Goal: Task Accomplishment & Management: Manage account settings

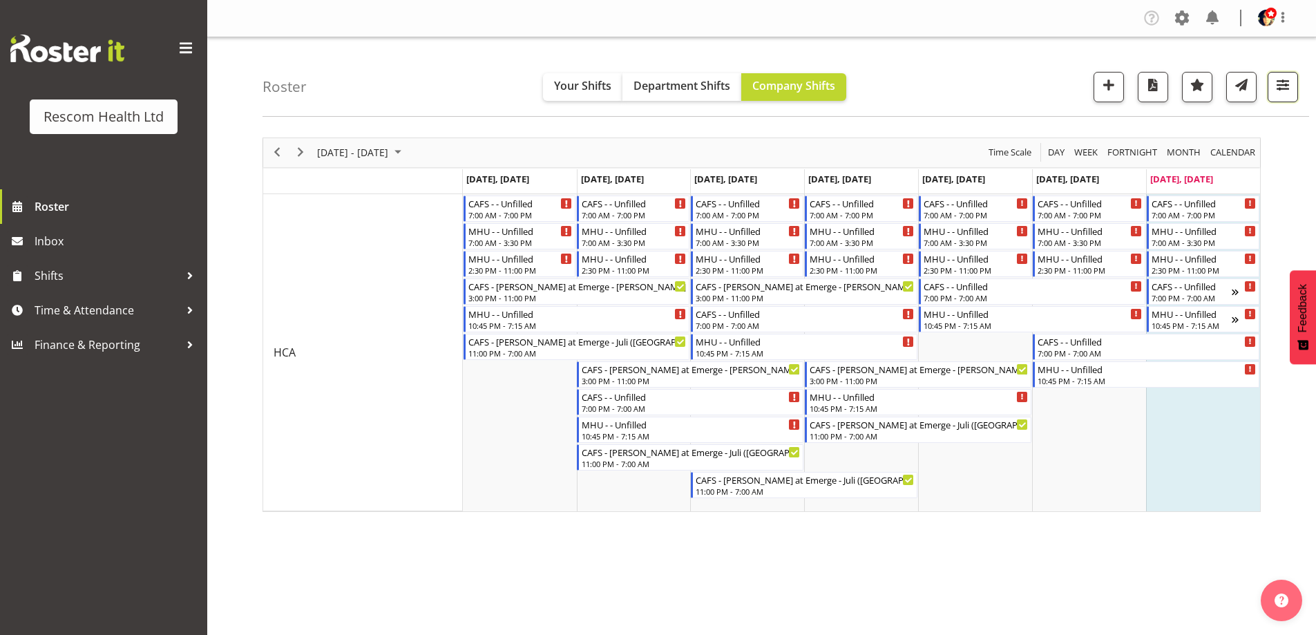
drag, startPoint x: 1290, startPoint y: 83, endPoint x: 1278, endPoint y: 99, distance: 19.8
click at [1290, 84] on span "button" at bounding box center [1283, 85] width 18 height 18
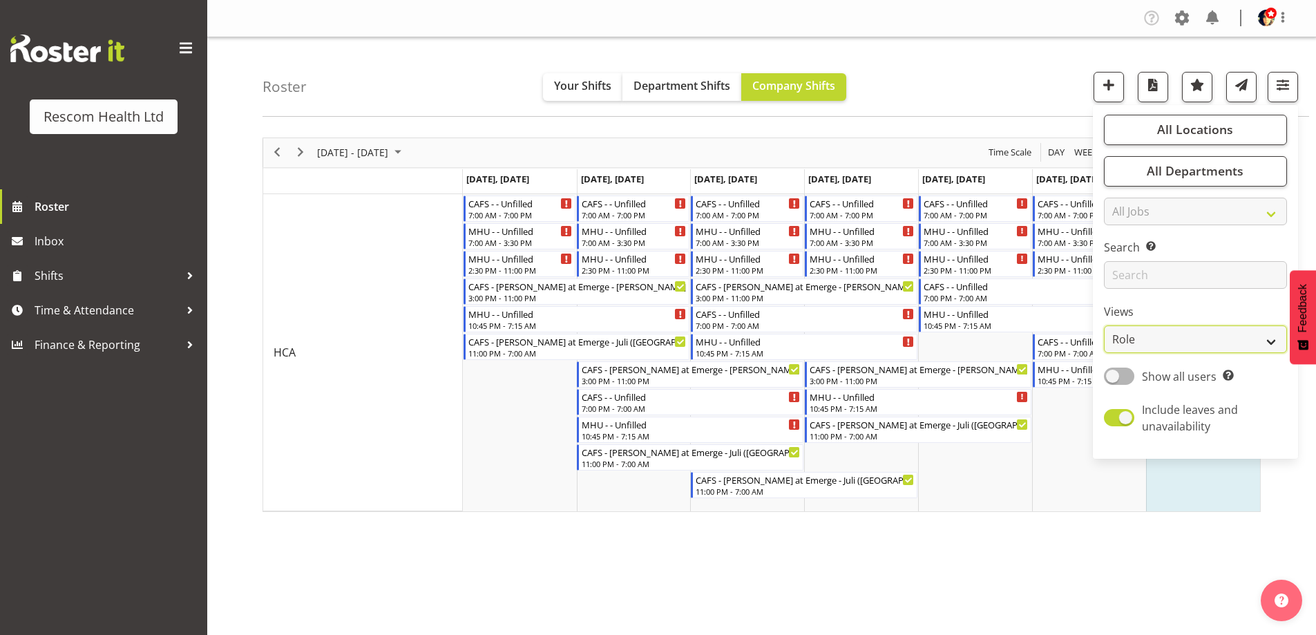
click at [1145, 334] on select "Staff Role Shift - Horizontal Shift - Vertical Staff - Location" at bounding box center [1195, 339] width 183 height 28
select select "staff"
click at [1105, 325] on select "Staff Role Shift - Horizontal Shift - Vertical Staff - Location" at bounding box center [1195, 339] width 183 height 28
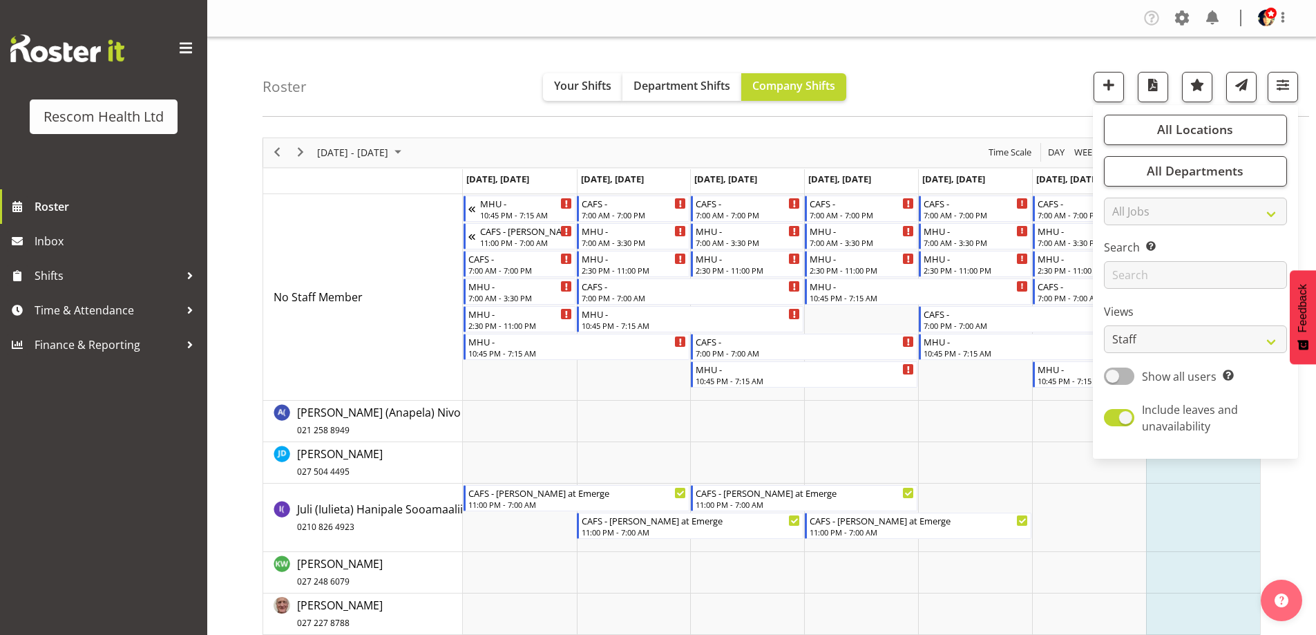
click at [1005, 77] on div "Roster Your Shifts Department Shifts Company Shifts All Locations Clear CAFS [G…" at bounding box center [785, 76] width 1047 height 79
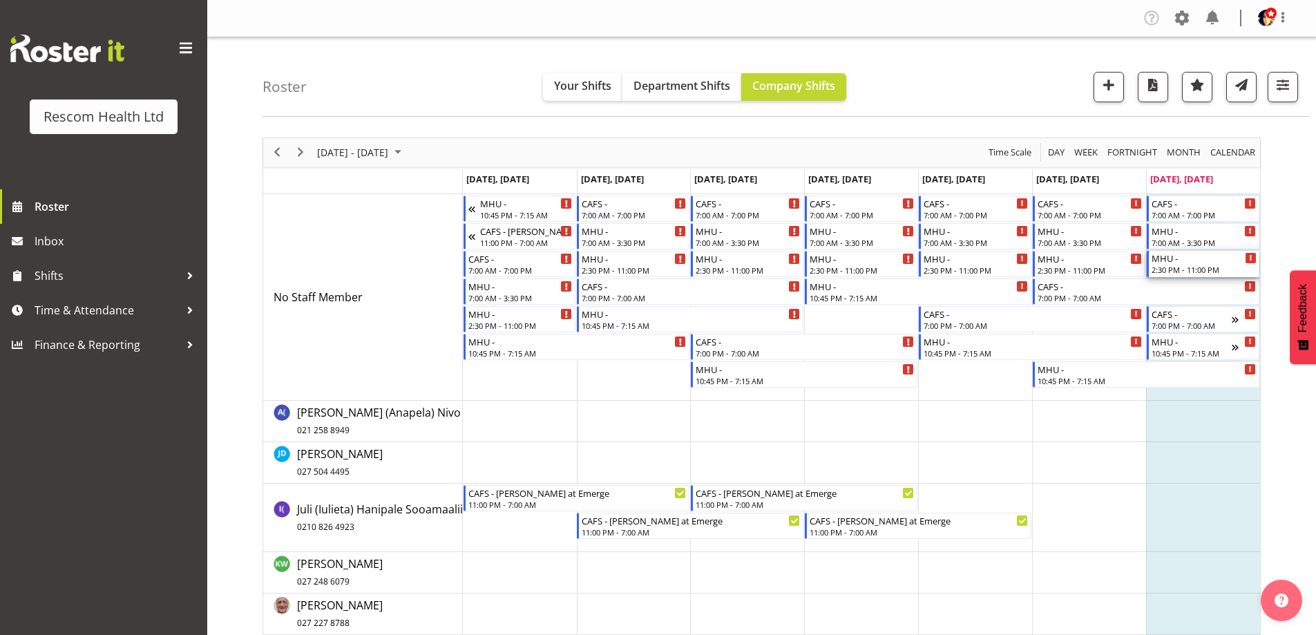
click at [1186, 264] on div "MHU - 2:30 PM - 11:00 PM" at bounding box center [1204, 264] width 105 height 26
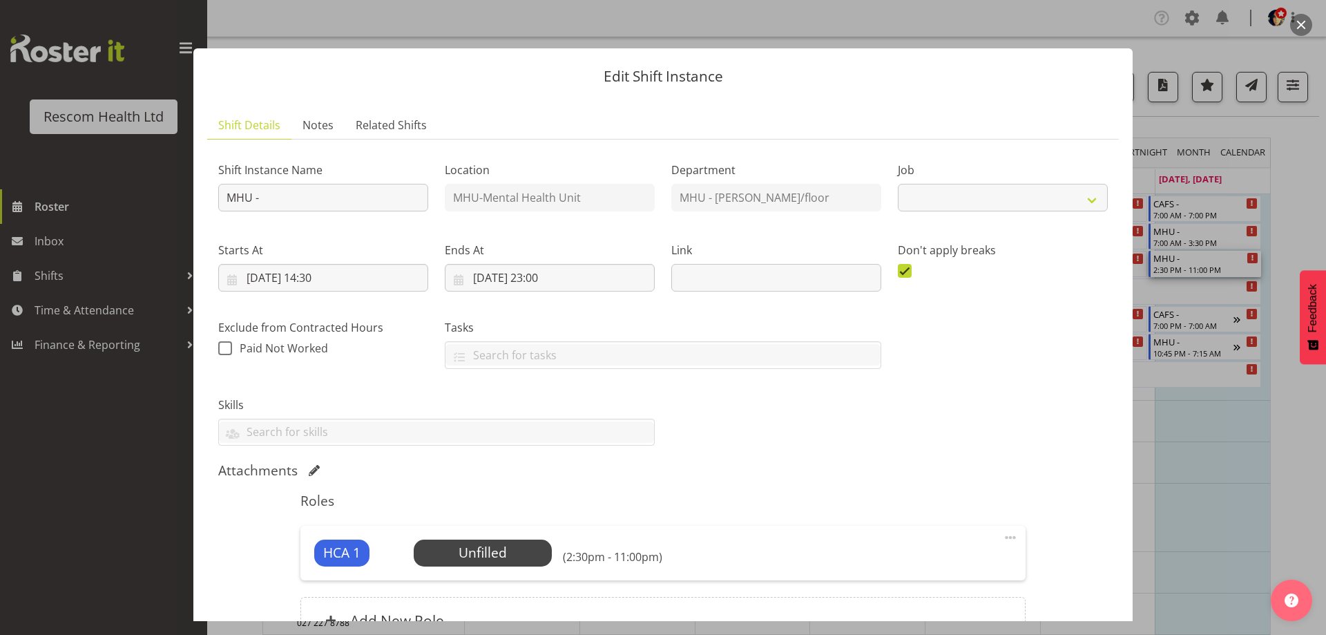
select select "4188"
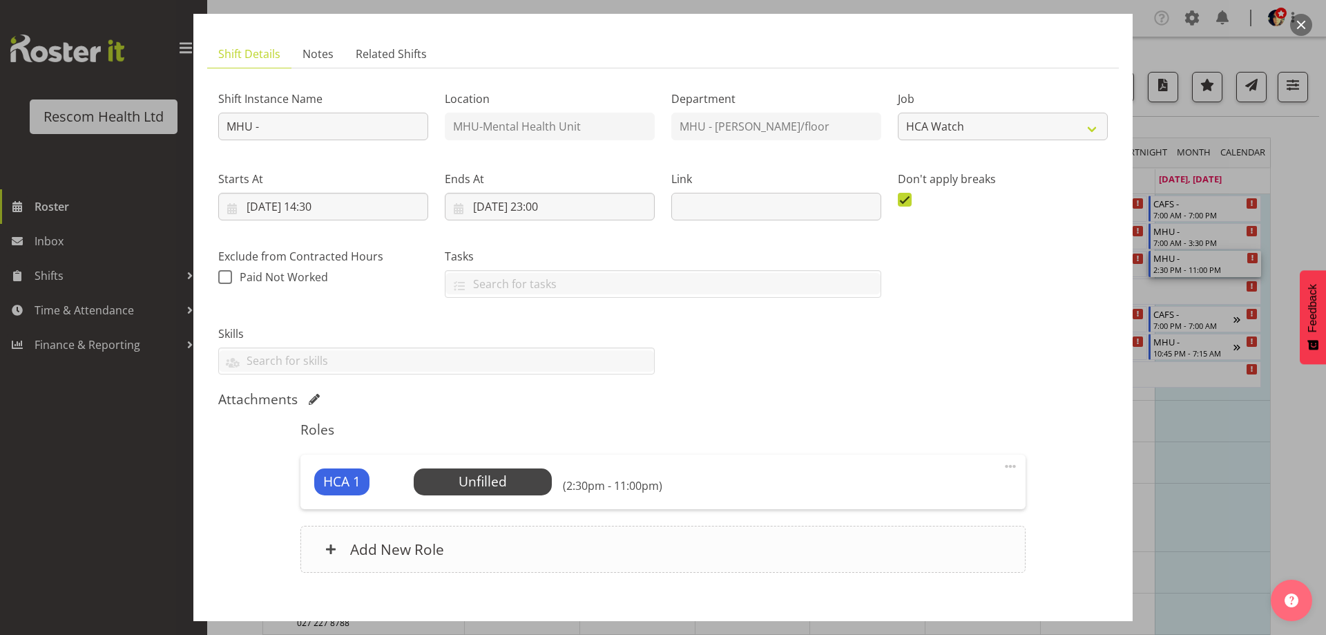
scroll to position [146, 0]
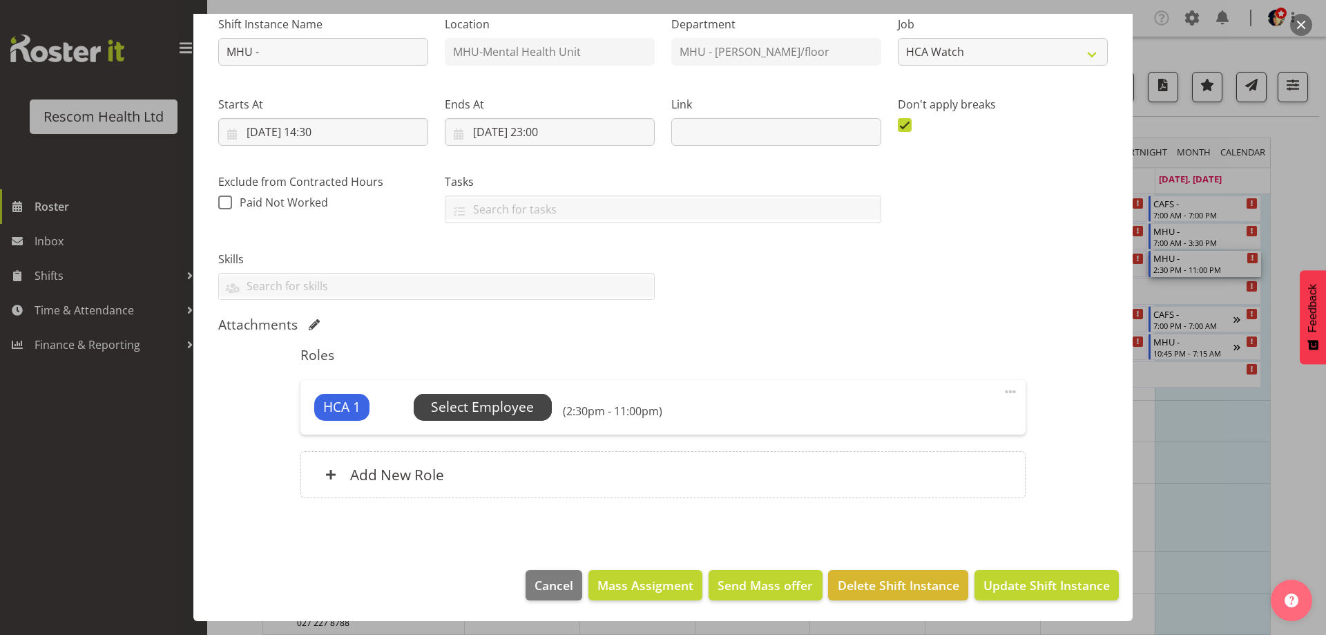
click at [507, 408] on span "Select Employee" at bounding box center [482, 407] width 103 height 20
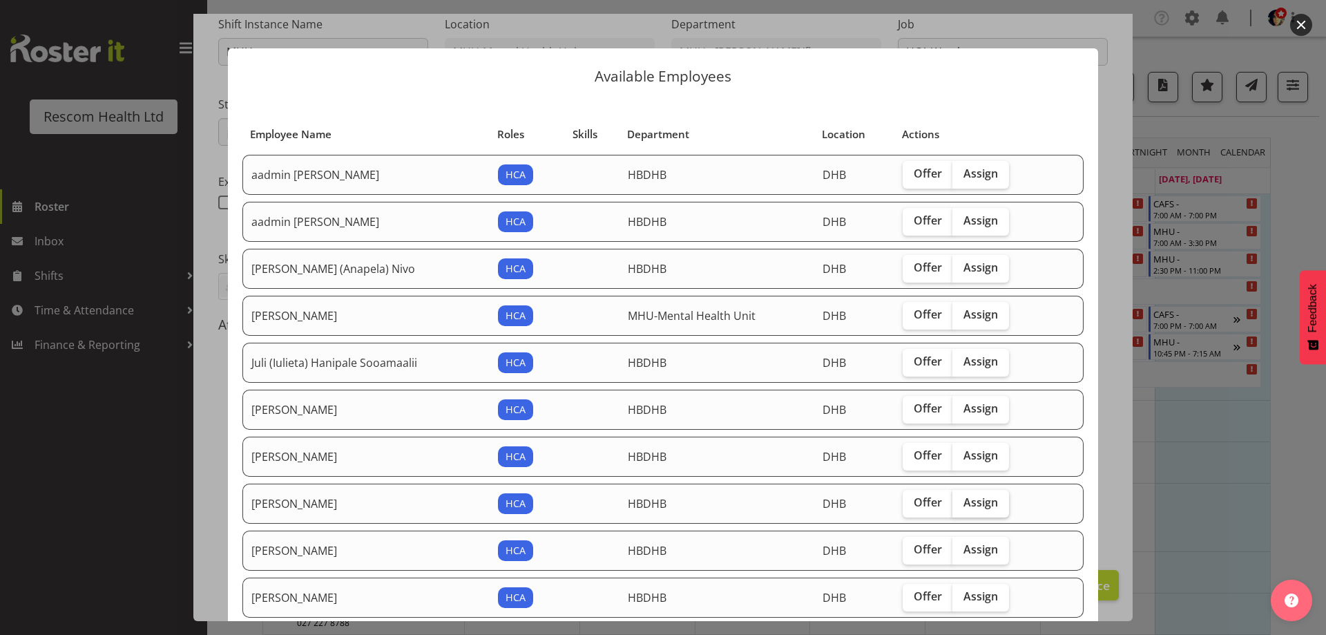
click at [967, 504] on span "Assign" at bounding box center [981, 502] width 35 height 14
click at [962, 504] on input "Assign" at bounding box center [957, 502] width 9 height 9
checkbox input "true"
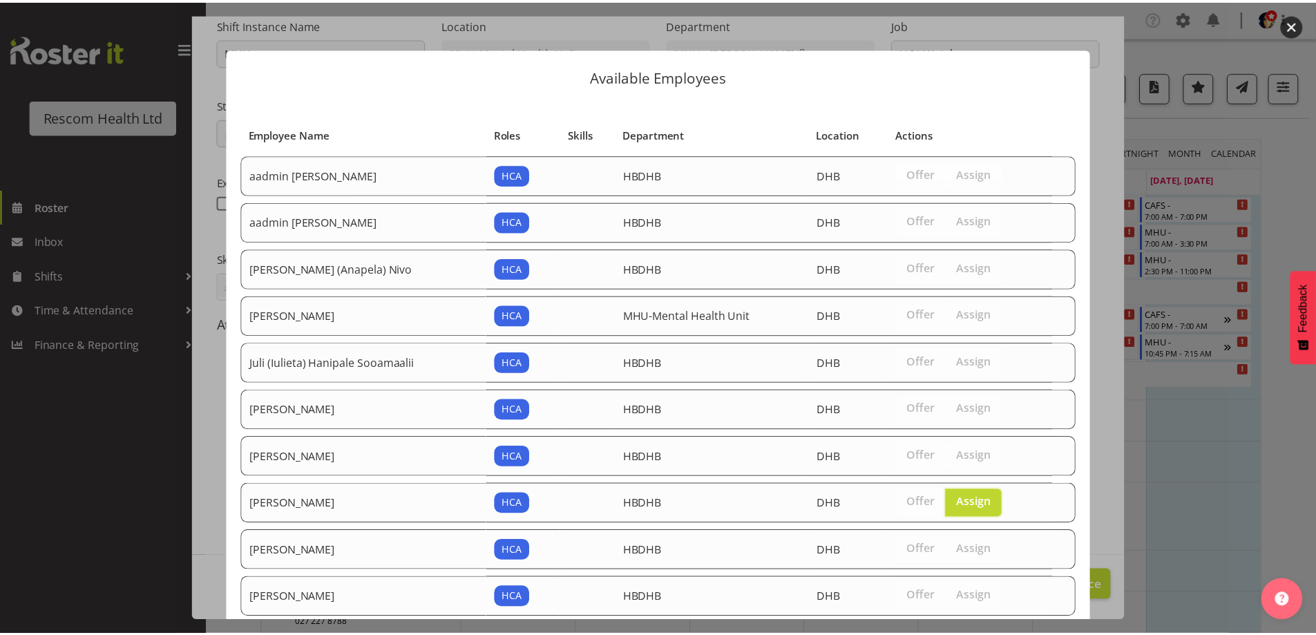
scroll to position [177, 0]
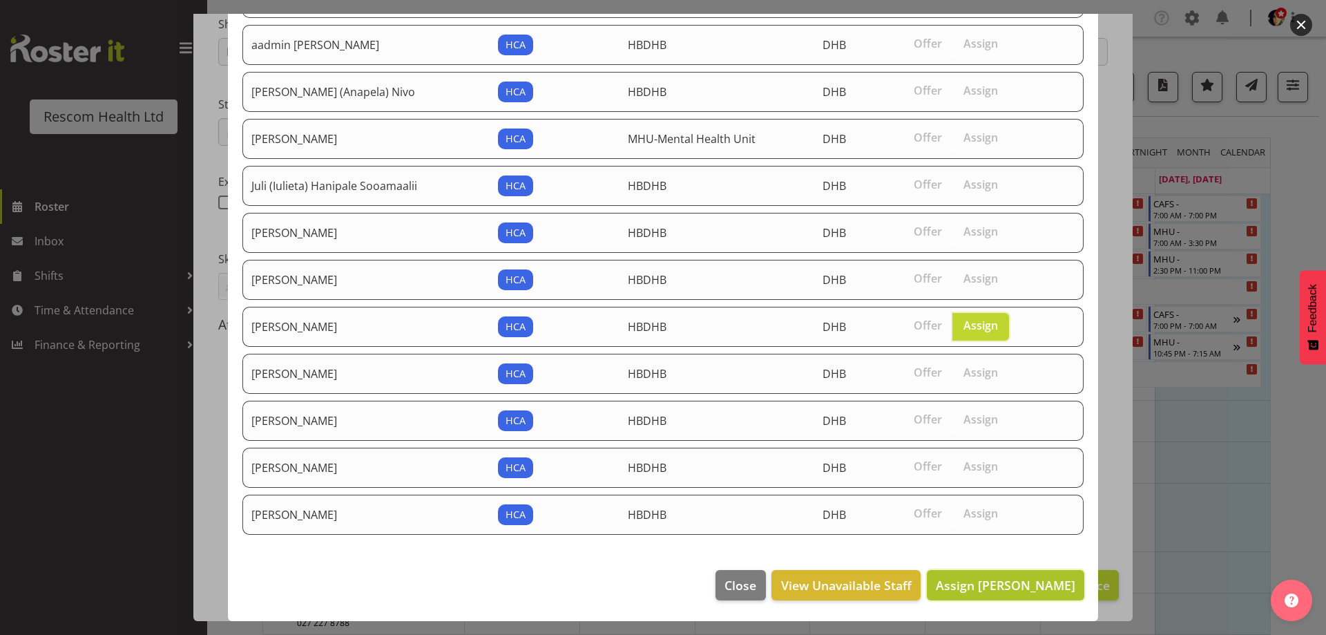
click at [1026, 578] on span "Assign [PERSON_NAME]" at bounding box center [1006, 585] width 140 height 17
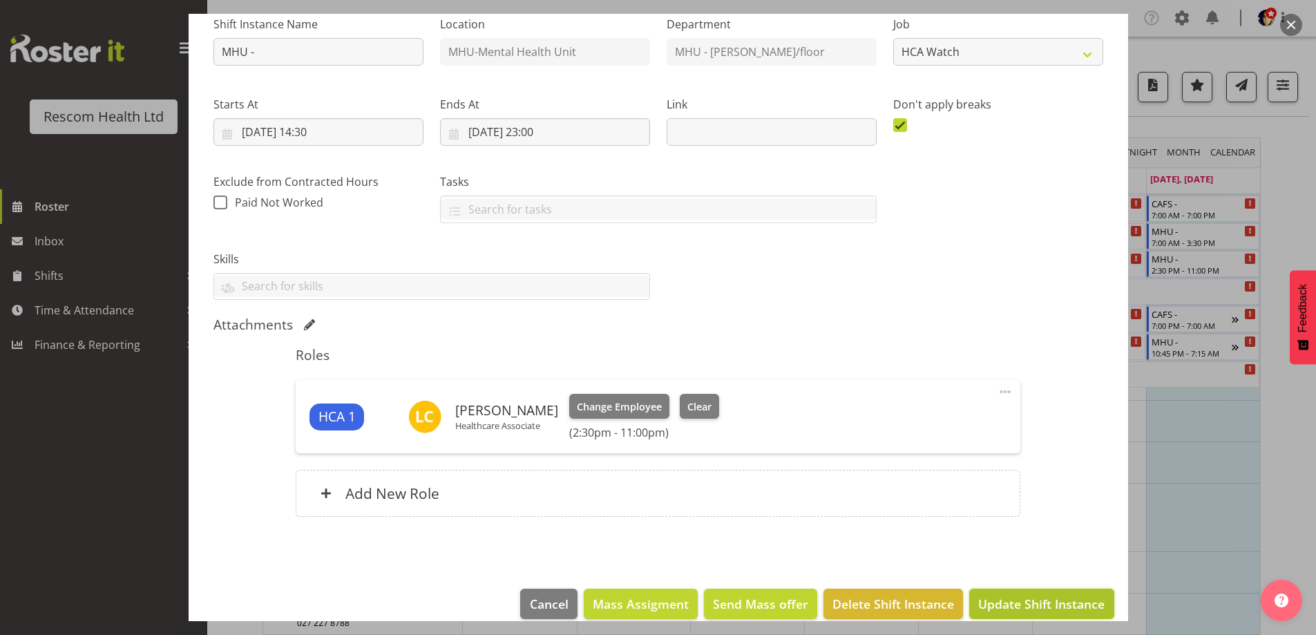
click at [1067, 596] on span "Update Shift Instance" at bounding box center [1041, 604] width 126 height 18
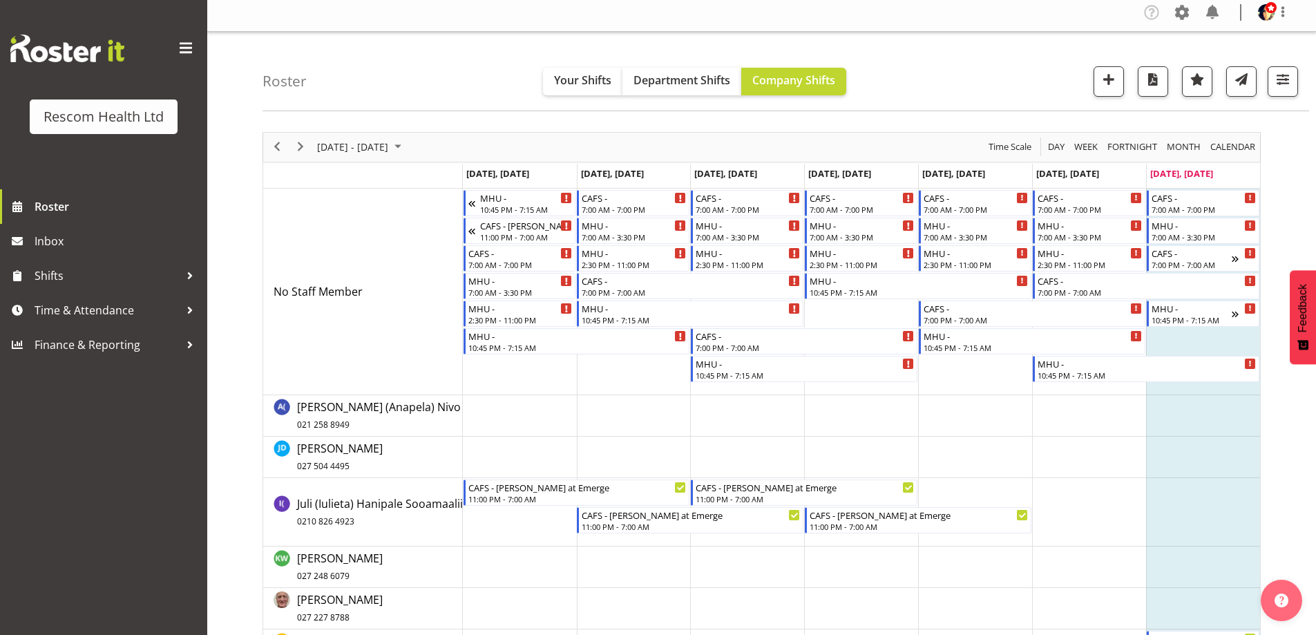
scroll to position [0, 0]
